Goal: Task Accomplishment & Management: Use online tool/utility

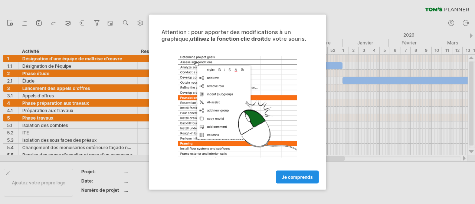
click at [302, 178] on font "Je comprends" at bounding box center [297, 177] width 31 height 6
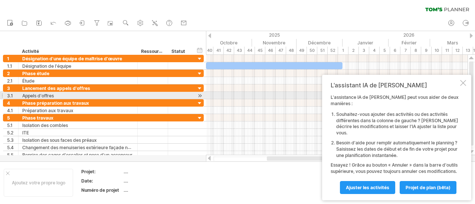
click at [464, 86] on div at bounding box center [463, 83] width 6 height 6
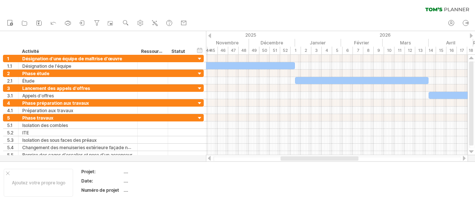
drag, startPoint x: 306, startPoint y: 160, endPoint x: 320, endPoint y: 157, distance: 14.0
click at [320, 157] on div at bounding box center [320, 159] width 78 height 4
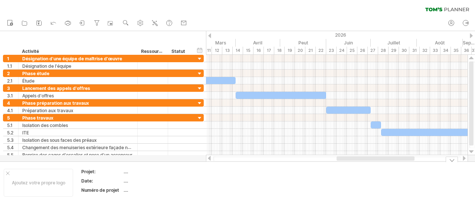
drag, startPoint x: 317, startPoint y: 159, endPoint x: 373, endPoint y: 163, distance: 56.2
click at [373, 163] on div "J'essaie d'accéder à [DOMAIN_NAME] De nouveau connecté... 0% effacer le filtre …" at bounding box center [237, 102] width 475 height 204
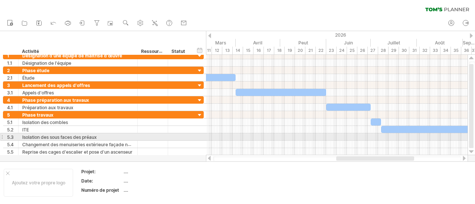
drag, startPoint x: 472, startPoint y: 131, endPoint x: 472, endPoint y: 136, distance: 5.6
click at [472, 136] on div at bounding box center [471, 106] width 4 height 84
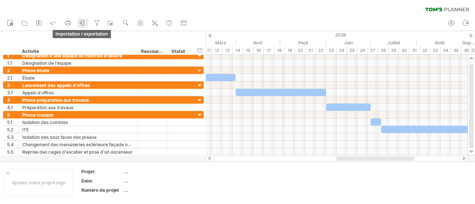
click at [82, 22] on icon at bounding box center [82, 22] width 7 height 7
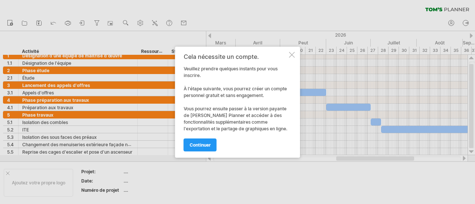
click at [291, 53] on div at bounding box center [292, 55] width 6 height 6
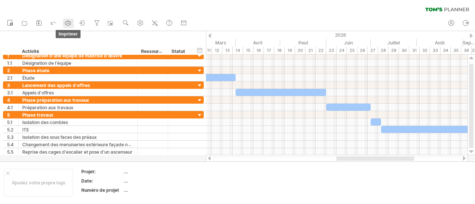
click at [65, 25] on icon at bounding box center [67, 22] width 7 height 7
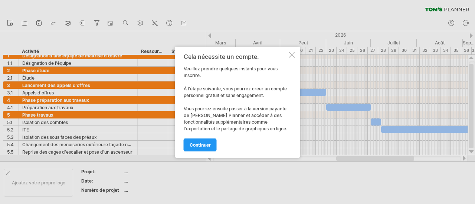
click at [289, 53] on div at bounding box center [292, 55] width 6 height 6
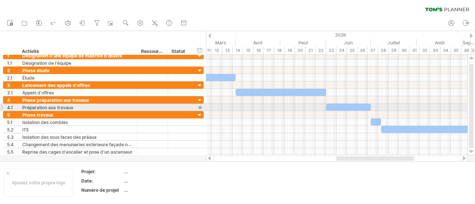
click at [473, 111] on div at bounding box center [471, 106] width 4 height 84
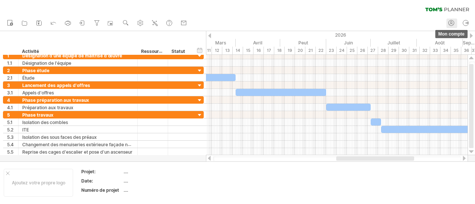
click at [454, 23] on icon at bounding box center [451, 22] width 7 height 7
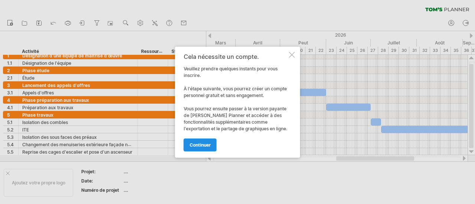
click at [207, 145] on link "continuer" at bounding box center [200, 145] width 33 height 13
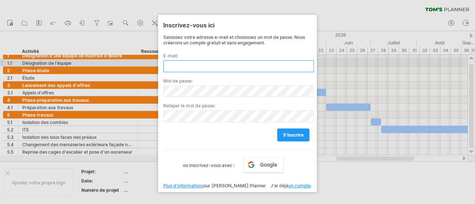
click at [172, 66] on input "text" at bounding box center [238, 66] width 151 height 12
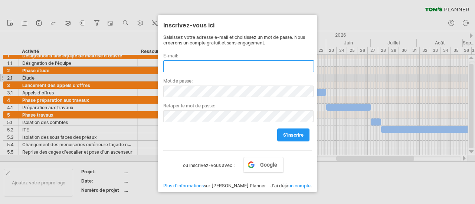
type input "**********"
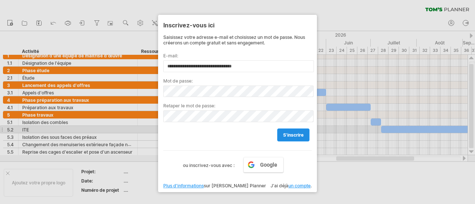
click at [288, 130] on link "s'inscrire" at bounding box center [293, 135] width 32 height 13
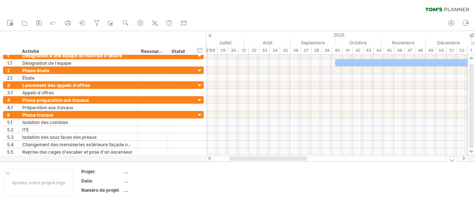
drag, startPoint x: 404, startPoint y: 160, endPoint x: 297, endPoint y: 183, distance: 109.3
click at [297, 183] on div "J'essaie d'accéder à [DOMAIN_NAME] De nouveau connecté... 0% effacer le filtre …" at bounding box center [237, 102] width 475 height 204
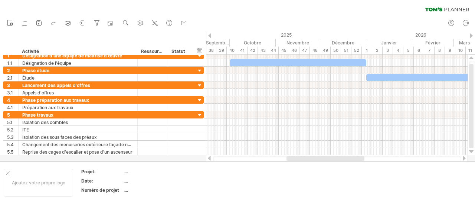
drag, startPoint x: 275, startPoint y: 159, endPoint x: 302, endPoint y: 159, distance: 26.4
click at [302, 159] on div at bounding box center [326, 159] width 78 height 4
click at [158, 22] on icon at bounding box center [154, 22] width 7 height 7
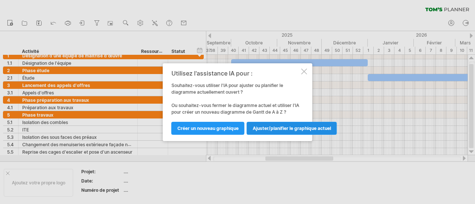
click at [295, 129] on font "Ajuster/planifier le graphique actuel" at bounding box center [292, 129] width 78 height 6
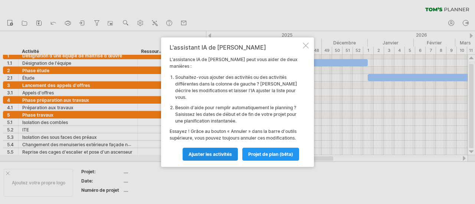
click at [209, 152] on font "Ajuster les activités" at bounding box center [210, 155] width 43 height 6
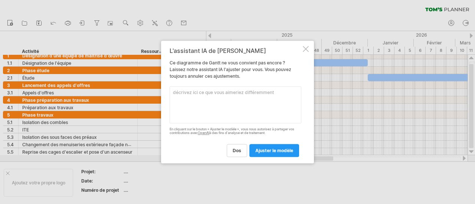
drag, startPoint x: 242, startPoint y: 48, endPoint x: 307, endPoint y: 0, distance: 80.8
click at [307, 0] on html "progrès (100%) J'essaie d'accéder à [DOMAIN_NAME] De nouveau connecté... 0% eff…" at bounding box center [237, 103] width 475 height 206
click at [193, 97] on textarea at bounding box center [236, 104] width 132 height 37
click at [252, 97] on textarea "Intituler4.1 préparation chantier Ajouter des sous taches au point 5 : 5.2" at bounding box center [236, 104] width 132 height 37
click at [251, 98] on textarea "Intituler4.1 préparation chantier Ajouter des sous taches au point 5 : 5.2" at bounding box center [236, 104] width 132 height 37
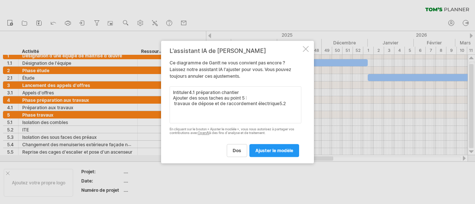
drag, startPoint x: 289, startPoint y: 101, endPoint x: 282, endPoint y: 101, distance: 6.7
click at [282, 101] on textarea "Intituler4.1 préparation chantier Ajouter des sous taches au point 5 : travaux …" at bounding box center [236, 104] width 132 height 37
click at [172, 101] on textarea "Intituler4.1 préparation chantier Ajouter des sous taches au point 5 : travaux …" at bounding box center [236, 104] width 132 height 37
click at [287, 103] on textarea "Intituler4.1 préparation chantier Ajouter des sous taches au point 5 : 5.2 trav…" at bounding box center [236, 104] width 132 height 37
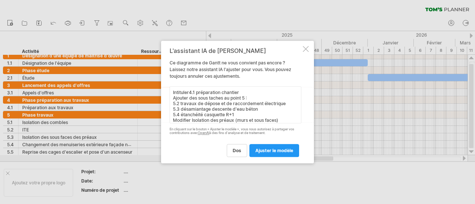
scroll to position [3, 0]
click at [258, 122] on textarea "Intituler4.1 préparation chantier Ajouter des sous taches au point 5 : 5.2 trav…" at bounding box center [236, 104] width 132 height 37
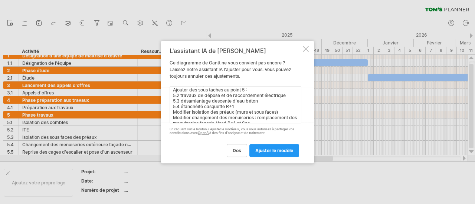
click at [245, 120] on textarea "Intituler4.1 préparation chantier Ajouter des sous taches au point 5 : 5.2 trav…" at bounding box center [236, 104] width 132 height 37
click at [278, 119] on textarea "Intituler4.1 préparation chantier Ajouter des sous taches au point 5 : 5.2 trav…" at bounding box center [236, 104] width 132 height 37
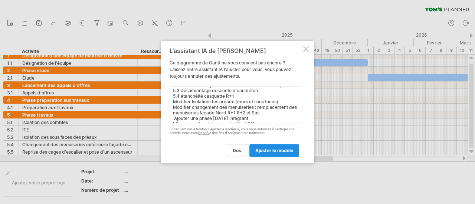
type textarea "Intituler4.1 préparation chantier Ajouter des sous taches au point 5 : 5.2 trav…"
click at [273, 150] on font "ajuster le modèle" at bounding box center [274, 151] width 38 height 6
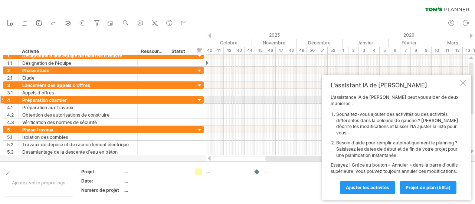
click at [463, 86] on div at bounding box center [463, 83] width 6 height 6
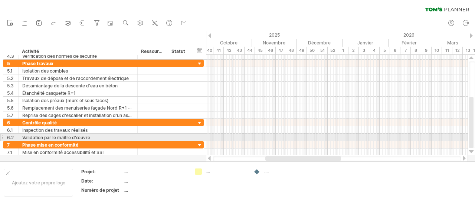
drag, startPoint x: 472, startPoint y: 98, endPoint x: 472, endPoint y: 141, distance: 42.7
click at [472, 141] on div at bounding box center [471, 122] width 4 height 51
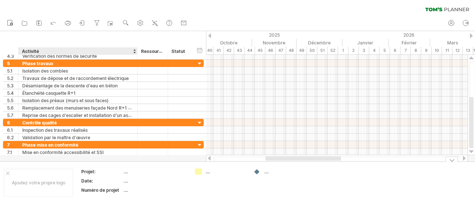
click at [128, 172] on div "...." at bounding box center [155, 172] width 62 height 6
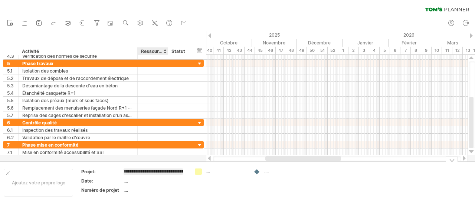
scroll to position [0, 17]
type input "**********"
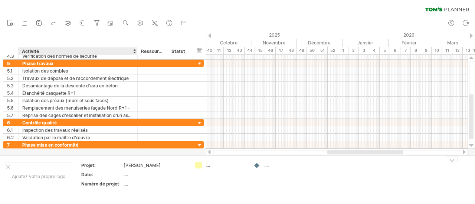
drag, startPoint x: 183, startPoint y: 172, endPoint x: 134, endPoint y: 170, distance: 48.7
click at [134, 170] on td "[PERSON_NAME]" at bounding box center [155, 167] width 63 height 9
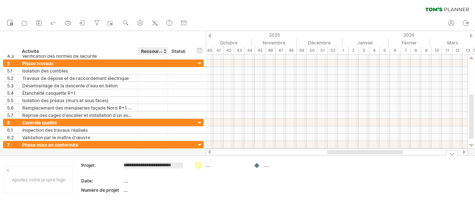
scroll to position [0, 0]
type input "*"
type input "**********"
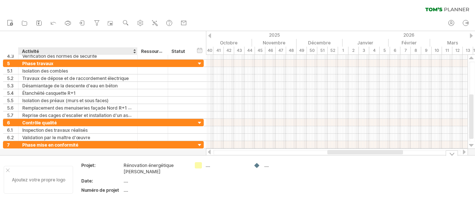
click at [26, 182] on div "Ajoutez votre propre logo" at bounding box center [38, 180] width 69 height 28
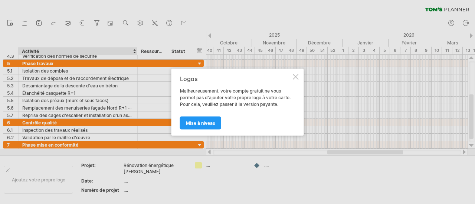
click at [295, 78] on div at bounding box center [296, 77] width 6 height 6
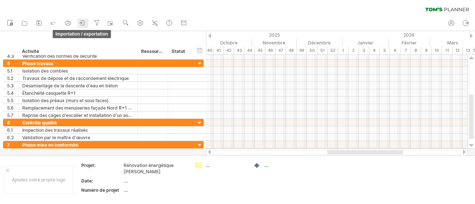
click at [80, 24] on icon at bounding box center [82, 22] width 7 height 7
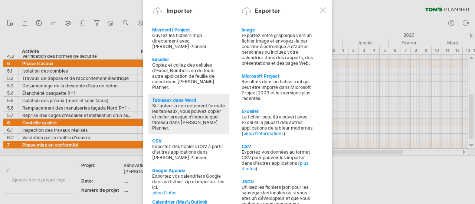
click at [175, 103] on font "Si l'auteur a correctement formaté les tableaux, vous pouvez copier et coller p…" at bounding box center [188, 117] width 73 height 28
type textarea "**********"
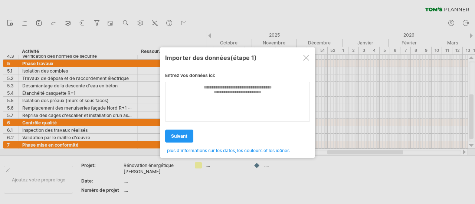
click at [306, 59] on div at bounding box center [306, 58] width 6 height 6
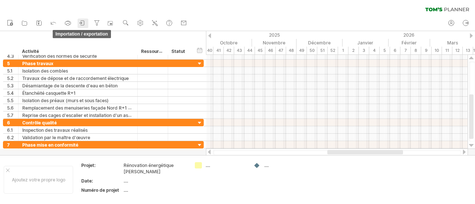
click at [84, 23] on icon at bounding box center [82, 22] width 7 height 7
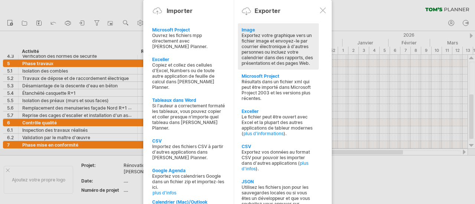
click at [278, 46] on font "Exportez votre graphique vers un fichier image et envoyez-le par courrier élect…" at bounding box center [277, 49] width 71 height 33
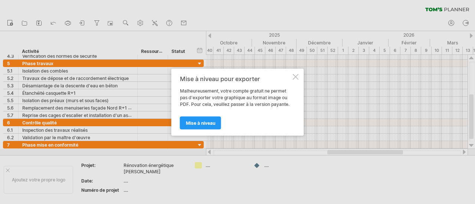
click at [297, 78] on div at bounding box center [296, 77] width 6 height 6
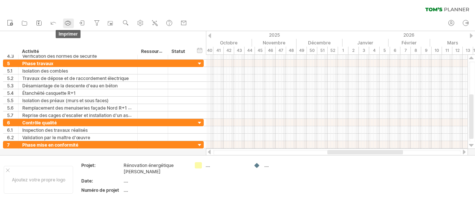
click at [71, 22] on icon at bounding box center [67, 22] width 7 height 7
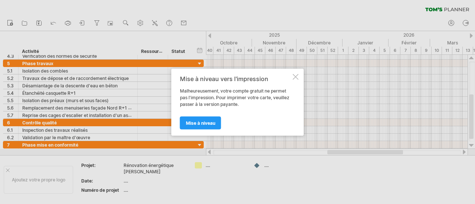
click at [295, 78] on div at bounding box center [296, 77] width 6 height 6
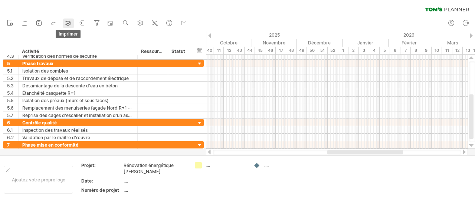
click at [69, 24] on icon at bounding box center [67, 22] width 7 height 7
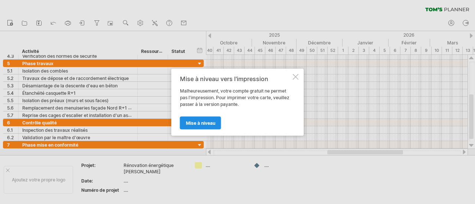
click at [199, 121] on font "Mise à niveau" at bounding box center [200, 123] width 29 height 6
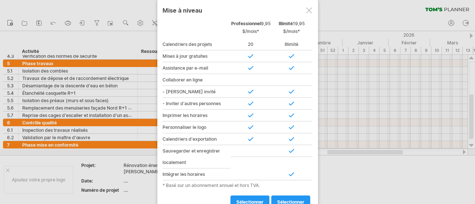
click at [309, 9] on div at bounding box center [309, 10] width 6 height 6
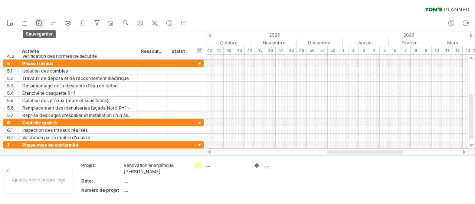
click at [39, 22] on icon at bounding box center [38, 22] width 7 height 7
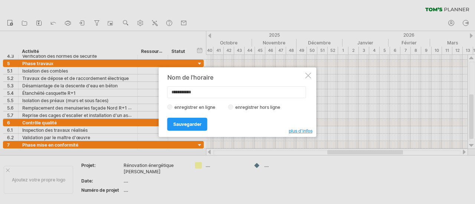
drag, startPoint x: 208, startPoint y: 94, endPoint x: 131, endPoint y: 92, distance: 77.2
click at [131, 92] on div "J'essaie d'accéder à [DOMAIN_NAME] De nouveau connecté... 0% effacer le filtre …" at bounding box center [237, 102] width 475 height 204
click at [195, 94] on input "text" at bounding box center [236, 92] width 139 height 12
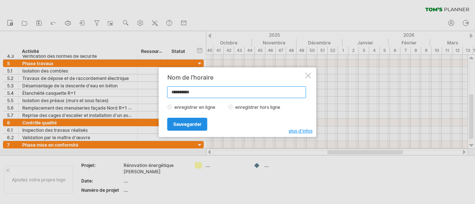
type input "*********"
click at [189, 123] on font "Sauvegarder" at bounding box center [187, 125] width 28 height 6
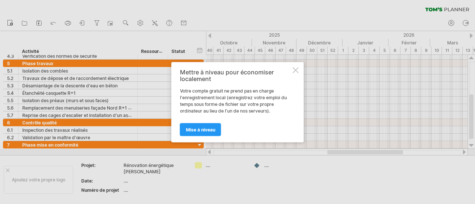
click at [297, 71] on div at bounding box center [296, 70] width 6 height 6
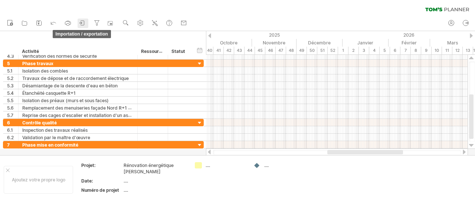
click at [85, 24] on icon at bounding box center [82, 22] width 7 height 7
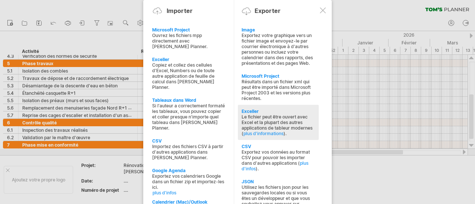
click at [278, 114] on font "Le fichier peut être ouvert avec Excel et la plupart des autres applications de…" at bounding box center [277, 125] width 71 height 22
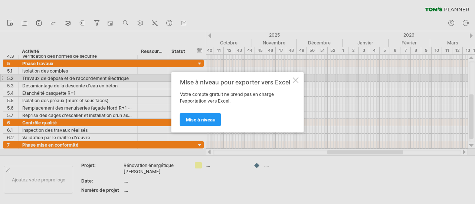
click at [296, 79] on div at bounding box center [296, 80] width 6 height 6
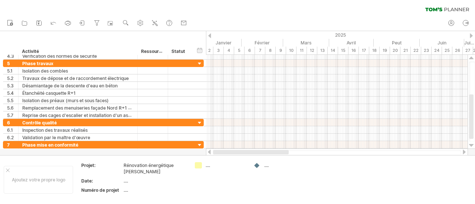
drag, startPoint x: 355, startPoint y: 153, endPoint x: 238, endPoint y: 155, distance: 117.3
click at [238, 155] on div at bounding box center [251, 152] width 76 height 4
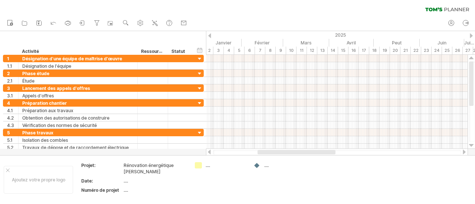
drag, startPoint x: 471, startPoint y: 115, endPoint x: 472, endPoint y: 7, distance: 108.4
click at [472, 7] on div "J'essaie d'accéder à [DOMAIN_NAME] De nouveau connecté... 0% effacer le filtre …" at bounding box center [237, 102] width 475 height 204
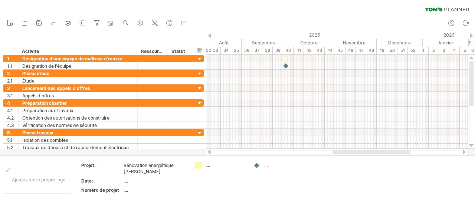
drag, startPoint x: 300, startPoint y: 153, endPoint x: 375, endPoint y: 152, distance: 75.0
click at [375, 152] on div at bounding box center [372, 152] width 78 height 4
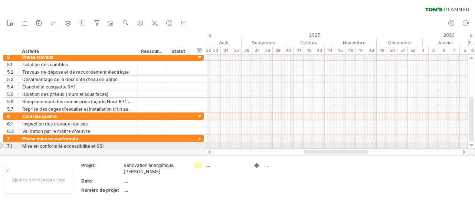
drag, startPoint x: 471, startPoint y: 99, endPoint x: 462, endPoint y: 148, distance: 49.3
click at [462, 148] on div "J'essaie d'accéder à [DOMAIN_NAME] De nouveau connecté... 0% effacer le filtre …" at bounding box center [237, 102] width 475 height 204
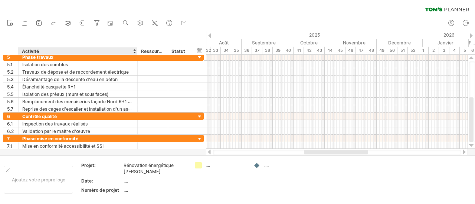
drag, startPoint x: 8, startPoint y: 158, endPoint x: 36, endPoint y: 42, distance: 119.2
click at [36, 42] on div "J'essaie d'accéder à [DOMAIN_NAME] De nouveau connecté... 0% effacer le filtre …" at bounding box center [237, 102] width 475 height 204
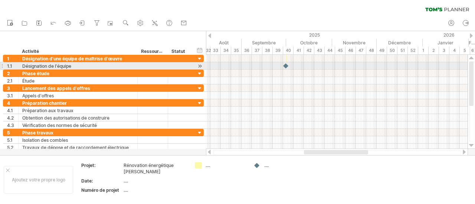
drag, startPoint x: 472, startPoint y: 128, endPoint x: 472, endPoint y: 68, distance: 59.8
click at [472, 68] on div at bounding box center [471, 84] width 4 height 45
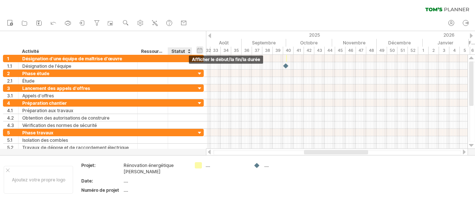
click at [199, 51] on div "masquer le début/la fin/la durée afficher le début/la fin/la durée" at bounding box center [199, 50] width 7 height 8
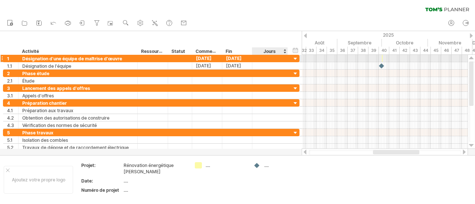
click at [295, 59] on div at bounding box center [295, 59] width 7 height 7
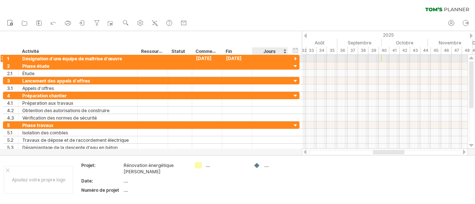
click at [295, 59] on div at bounding box center [295, 59] width 7 height 7
